Goal: Information Seeking & Learning: Learn about a topic

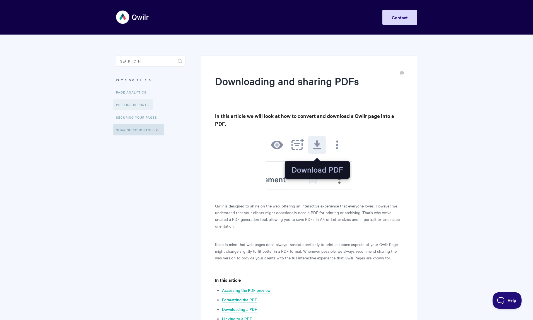
click at [135, 102] on link "Pipeline reports" at bounding box center [133, 104] width 40 height 11
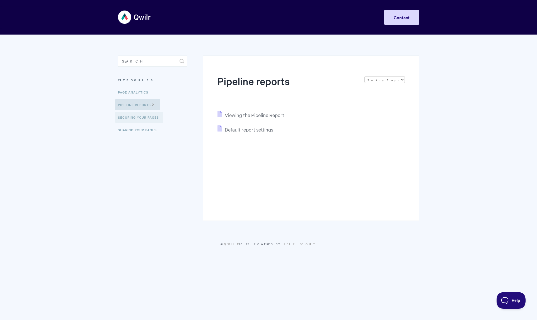
click at [138, 117] on link "Securing Your Pages" at bounding box center [139, 117] width 48 height 11
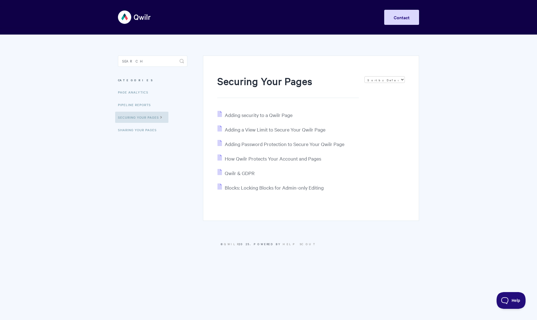
click at [132, 19] on img at bounding box center [134, 17] width 33 height 21
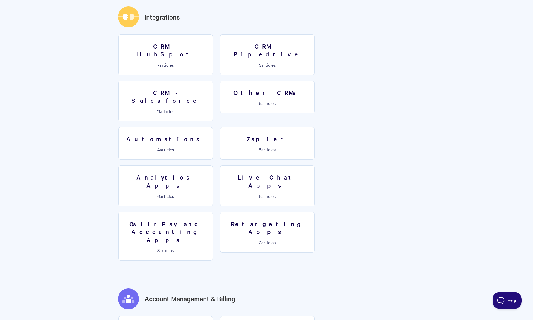
scroll to position [820, 0]
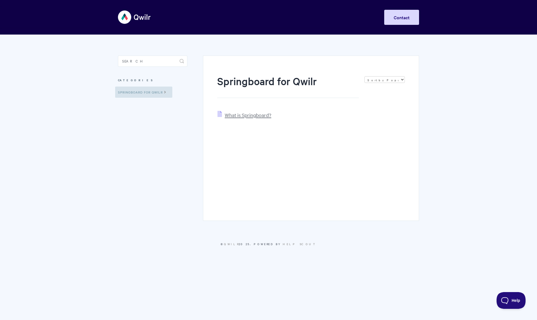
click at [257, 115] on span "What is Springboard?" at bounding box center [248, 115] width 47 height 6
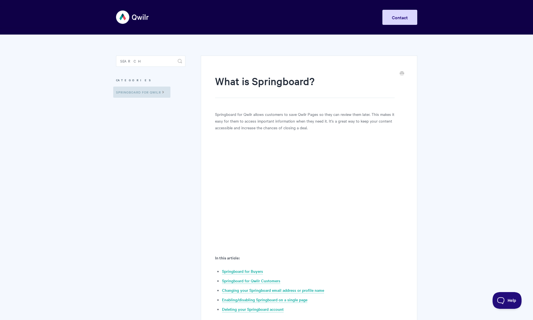
click at [124, 18] on img at bounding box center [132, 17] width 33 height 21
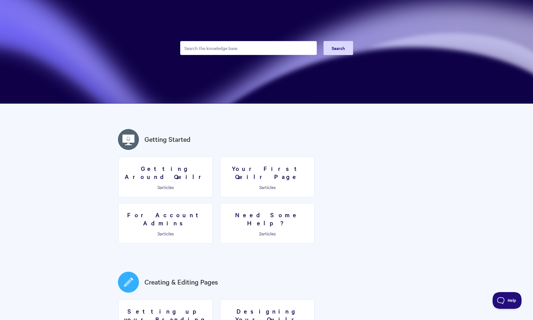
scroll to position [36, 0]
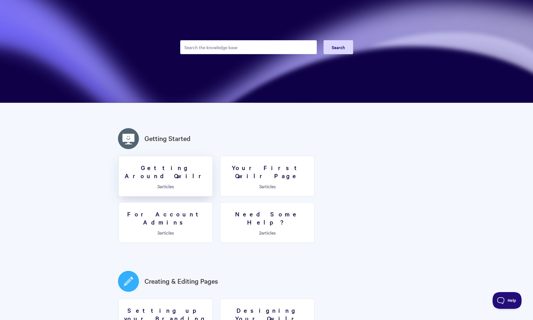
click at [178, 172] on link "Getting Around Qwilr 3 articles" at bounding box center [165, 176] width 95 height 41
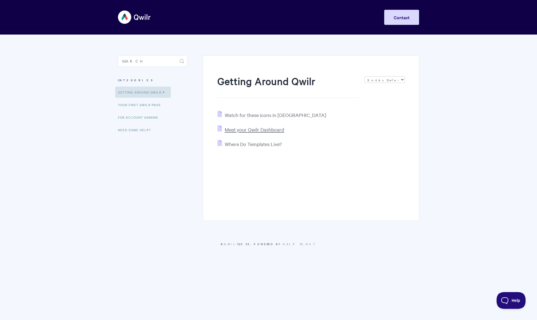
click at [255, 132] on span "Meet your Qwilr Dashboard" at bounding box center [254, 129] width 59 height 6
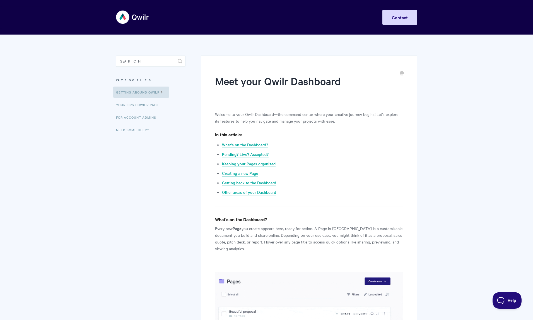
click at [246, 173] on link "Creating a new Page" at bounding box center [240, 173] width 36 height 6
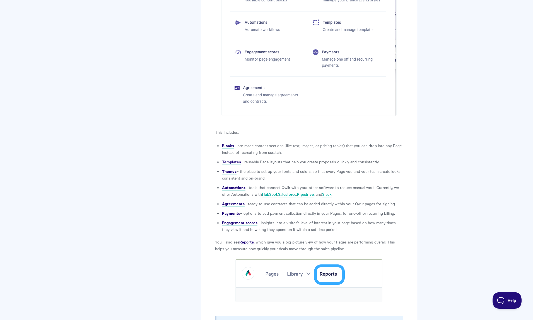
scroll to position [1603, 0]
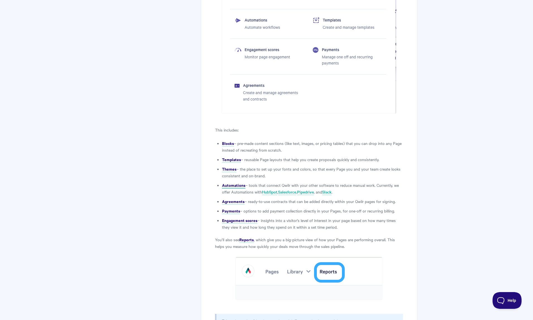
click at [237, 182] on strong "Automations" at bounding box center [233, 185] width 23 height 6
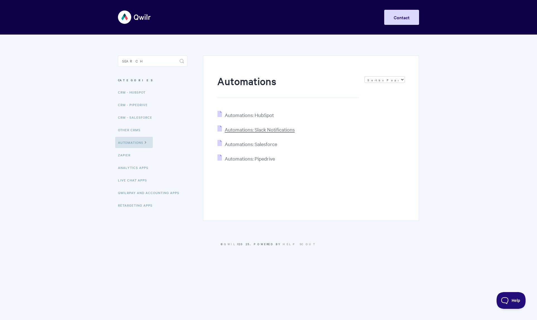
click at [250, 131] on span "Automations: Slack Notifications" at bounding box center [260, 129] width 70 height 6
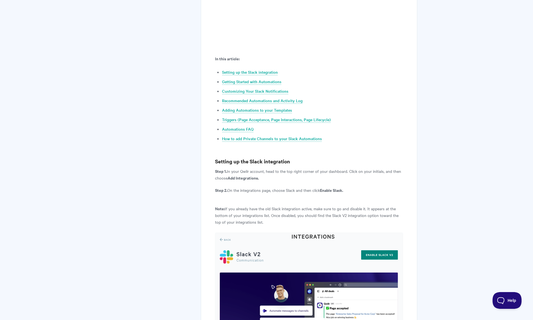
scroll to position [374, 0]
